Goal: Task Accomplishment & Management: Manage account settings

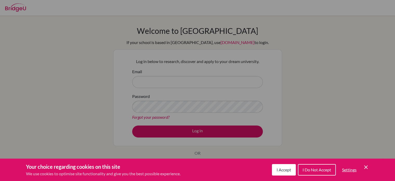
click at [209, 122] on div "Cookie Preferences" at bounding box center [197, 90] width 395 height 181
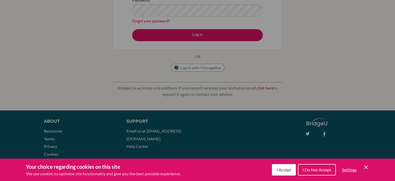
scroll to position [96, 0]
click at [286, 165] on button "I Accept" at bounding box center [284, 169] width 24 height 11
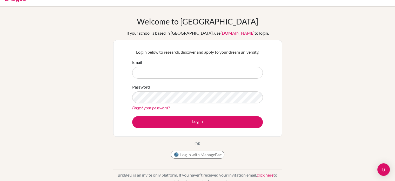
scroll to position [9, 0]
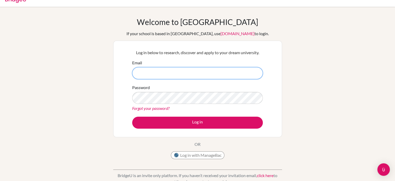
click at [148, 74] on input "Email" at bounding box center [197, 73] width 131 height 12
type input "esuazo@happydaysfreedom.com"
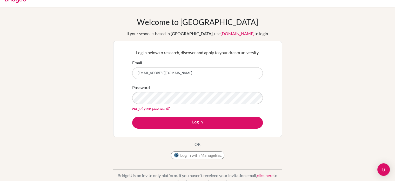
click at [169, 179] on p "BridgeU is an invite only platform. If you haven’t received your invitation ema…" at bounding box center [197, 178] width 169 height 12
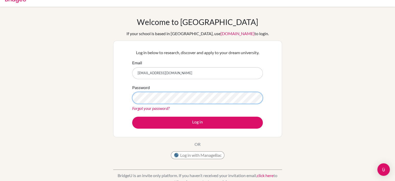
click at [132, 116] on button "Log in" at bounding box center [197, 122] width 131 height 12
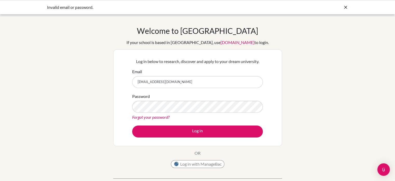
click at [148, 115] on link "Forgot your password?" at bounding box center [150, 116] width 37 height 5
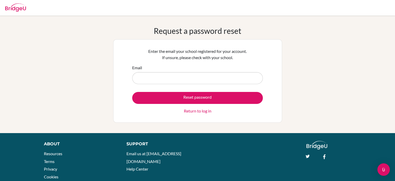
click at [148, 82] on input "Email" at bounding box center [197, 78] width 131 height 12
type input "[EMAIL_ADDRESS][DOMAIN_NAME]"
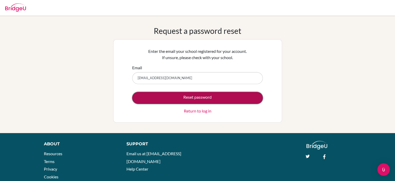
click at [159, 100] on button "Reset password" at bounding box center [197, 98] width 131 height 12
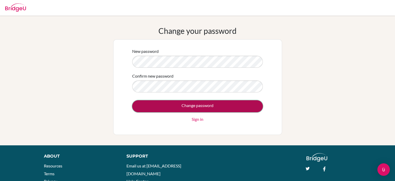
click at [168, 104] on input "Change password" at bounding box center [197, 106] width 131 height 12
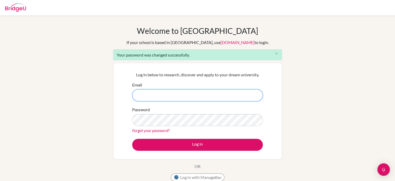
click at [192, 99] on input "Email" at bounding box center [197, 95] width 131 height 12
type input "[EMAIL_ADDRESS][DOMAIN_NAME]"
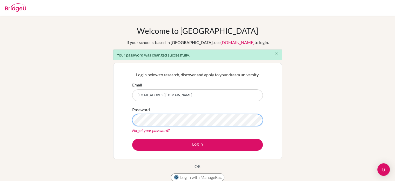
click at [132, 139] on button "Log in" at bounding box center [197, 145] width 131 height 12
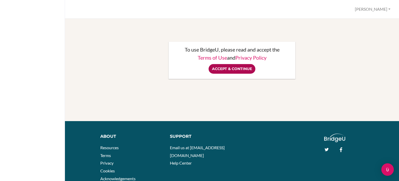
click at [239, 73] on input "Accept & Continue" at bounding box center [232, 69] width 47 height 10
